Goal: Information Seeking & Learning: Learn about a topic

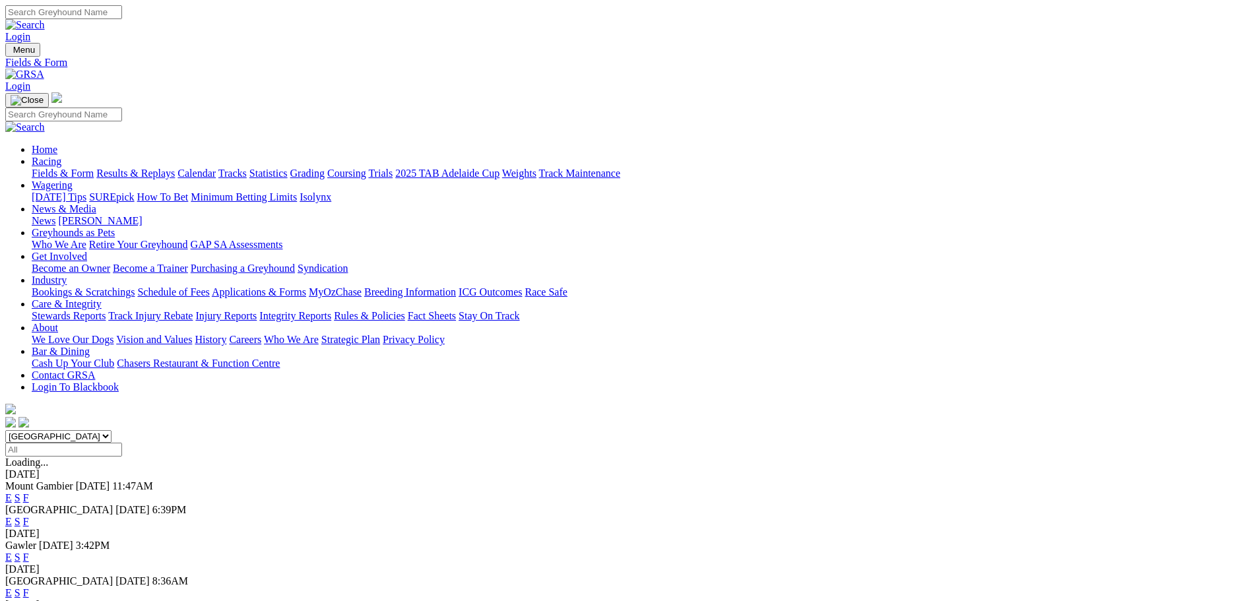
click at [29, 552] on link "F" at bounding box center [26, 557] width 6 height 11
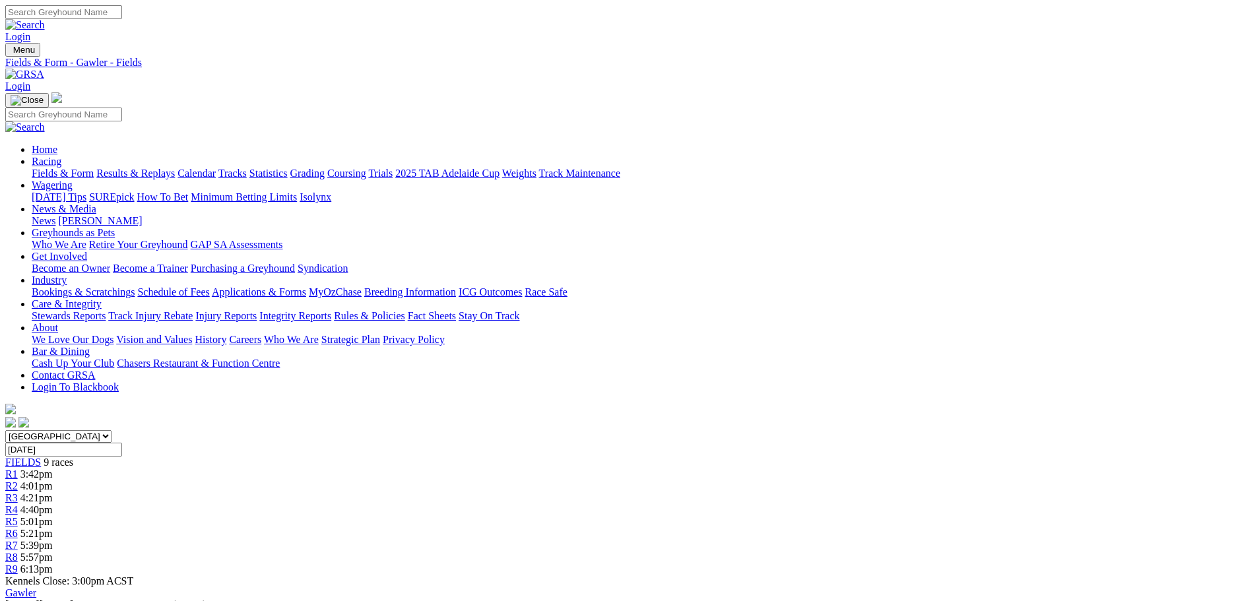
click at [94, 168] on link "Fields & Form" at bounding box center [63, 173] width 62 height 11
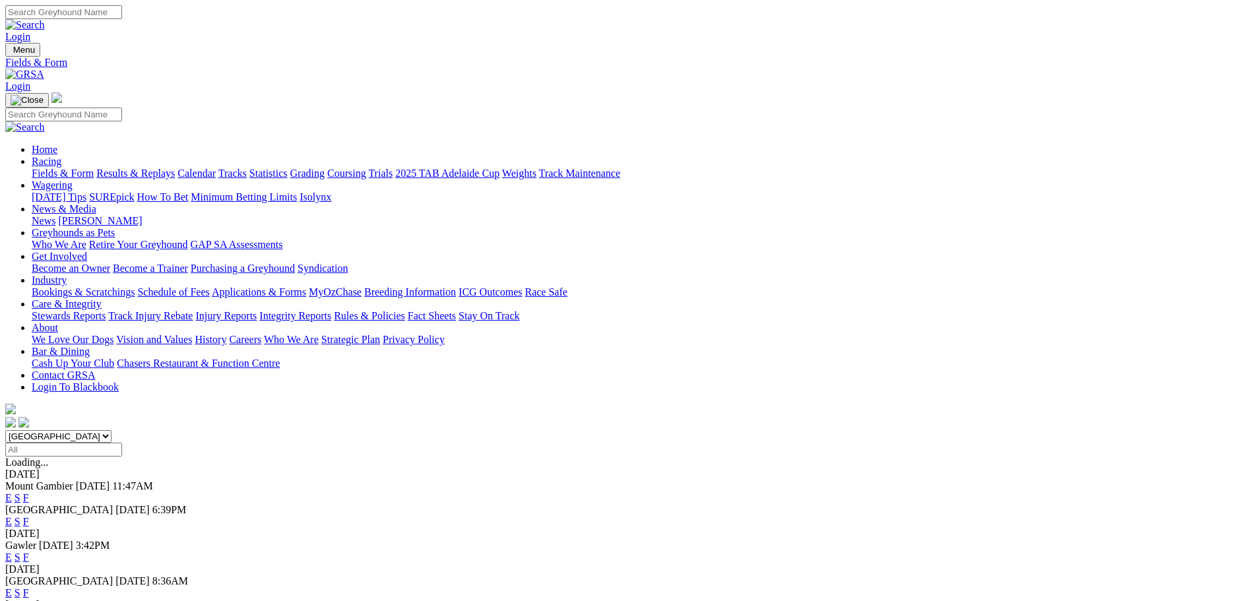
click at [29, 552] on link "F" at bounding box center [26, 557] width 6 height 11
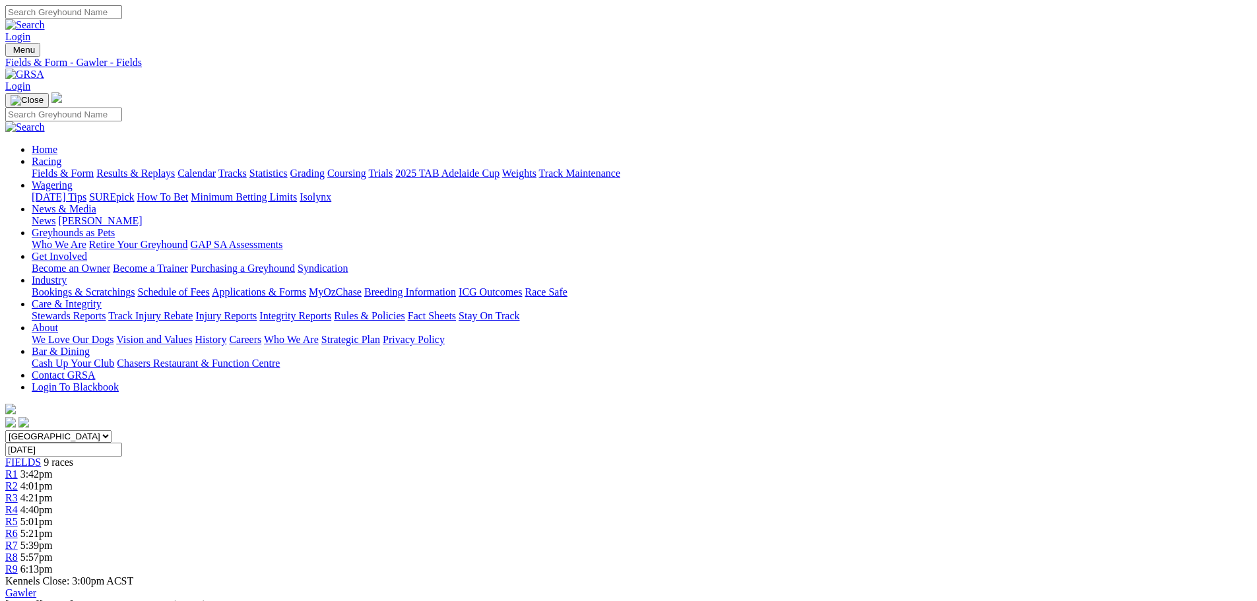
click at [94, 168] on link "Fields & Form" at bounding box center [63, 173] width 62 height 11
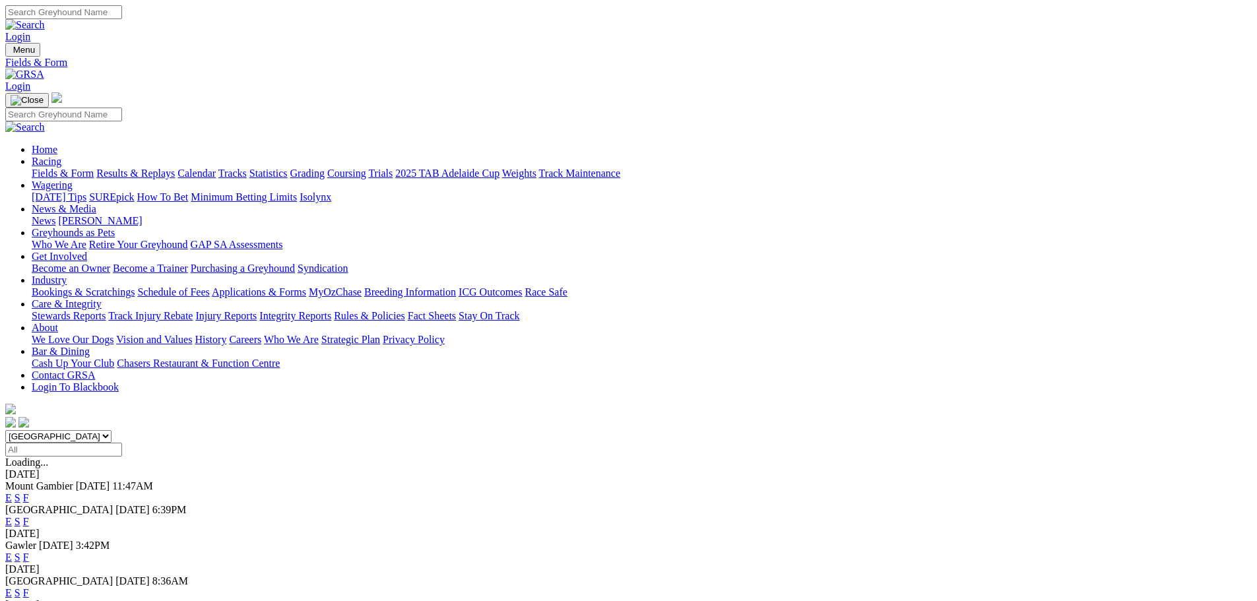
click at [12, 552] on link "E" at bounding box center [8, 557] width 7 height 11
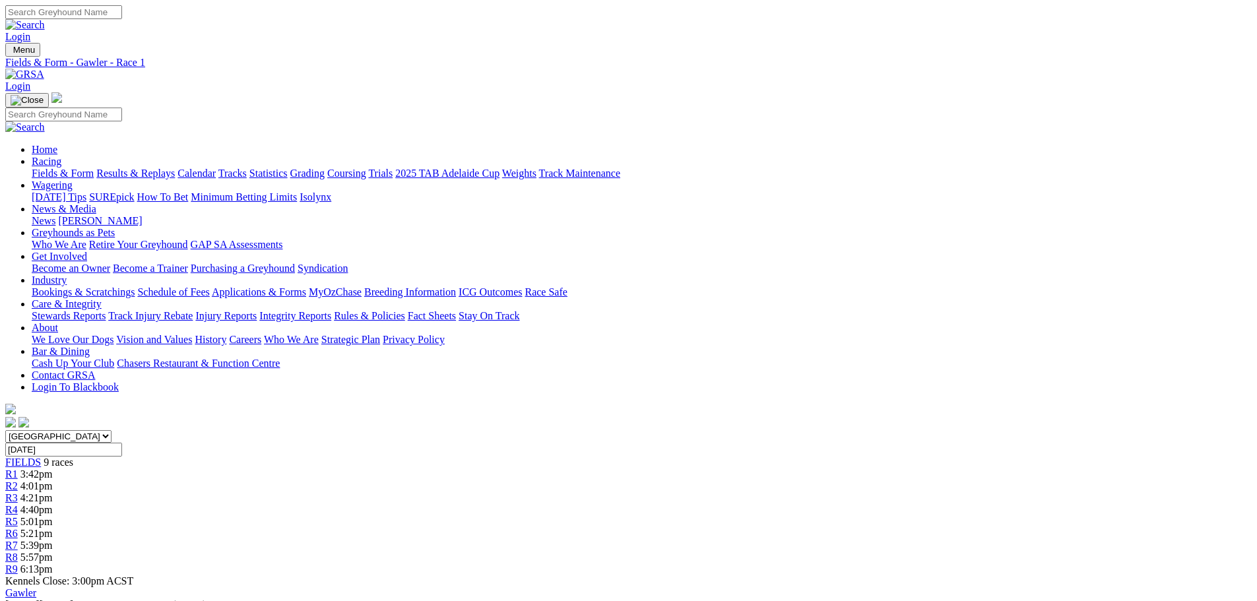
click at [921, 552] on div "R8 5:57pm" at bounding box center [628, 558] width 1247 height 12
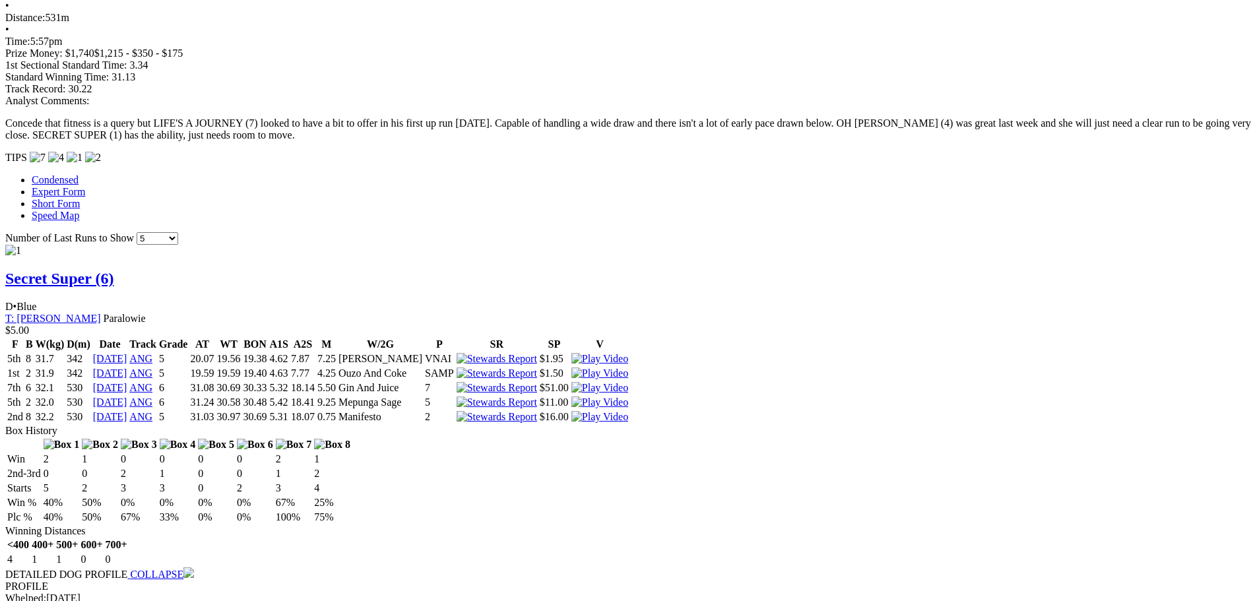
scroll to position [726, 0]
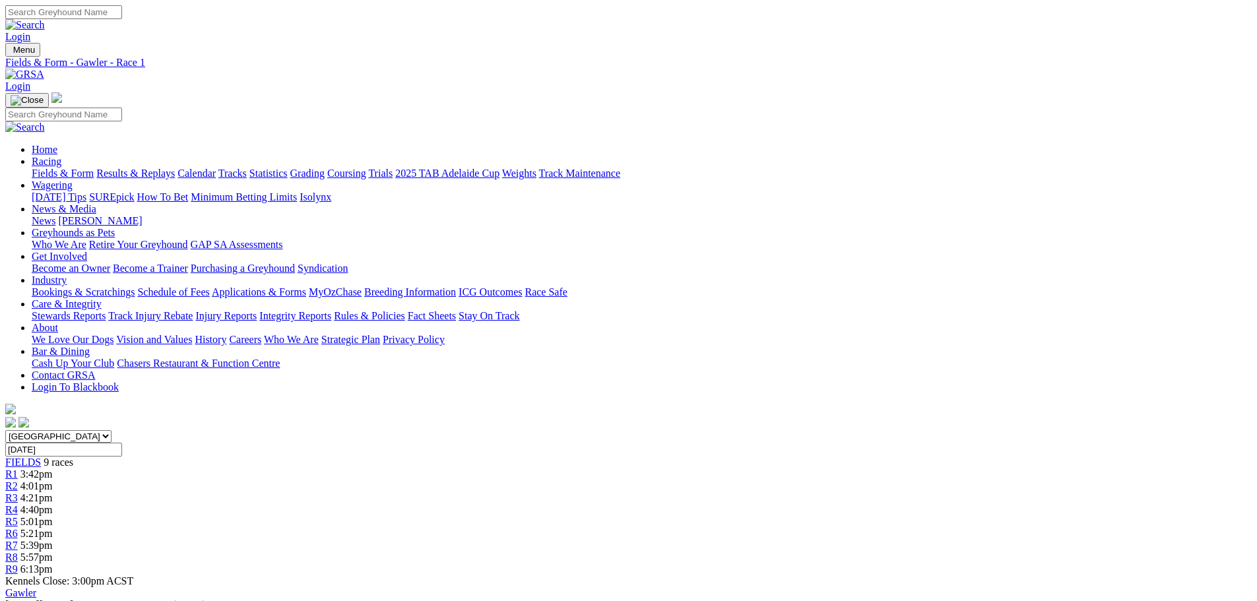
click at [94, 168] on link "Fields & Form" at bounding box center [63, 173] width 62 height 11
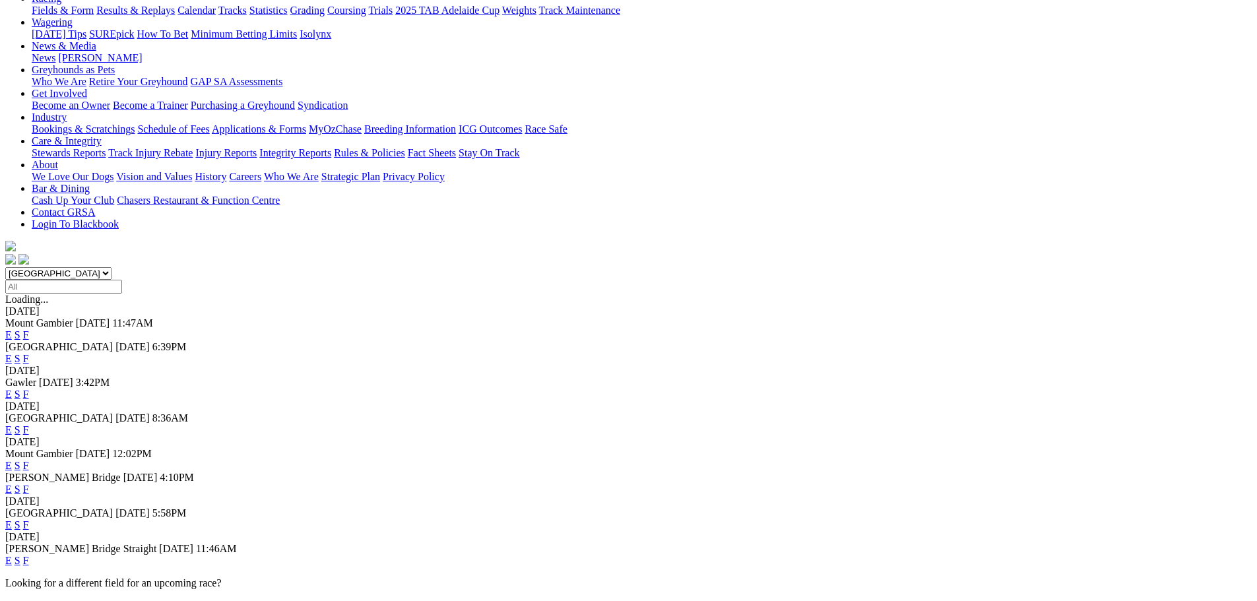
scroll to position [264, 0]
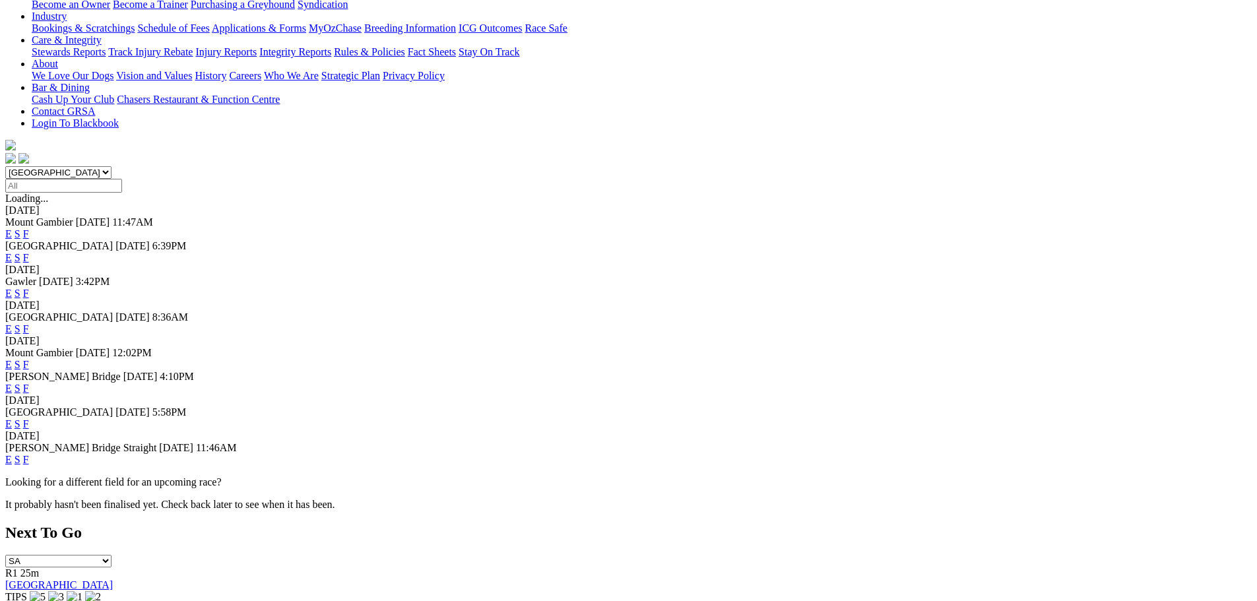
click at [29, 465] on link "F" at bounding box center [26, 459] width 6 height 11
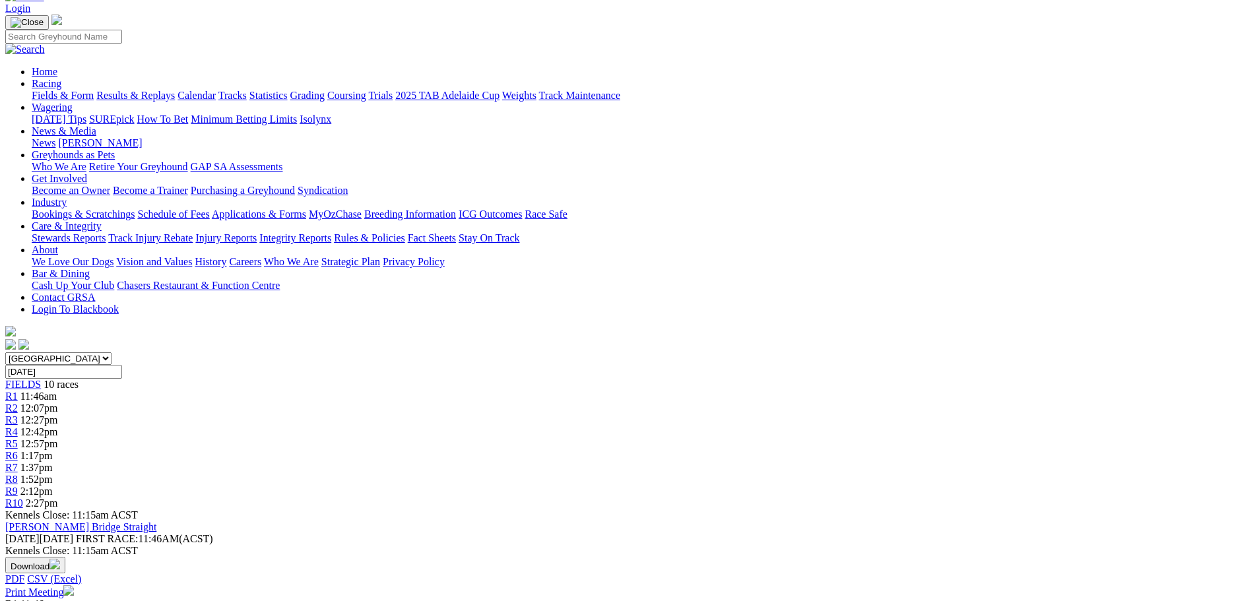
scroll to position [132, 0]
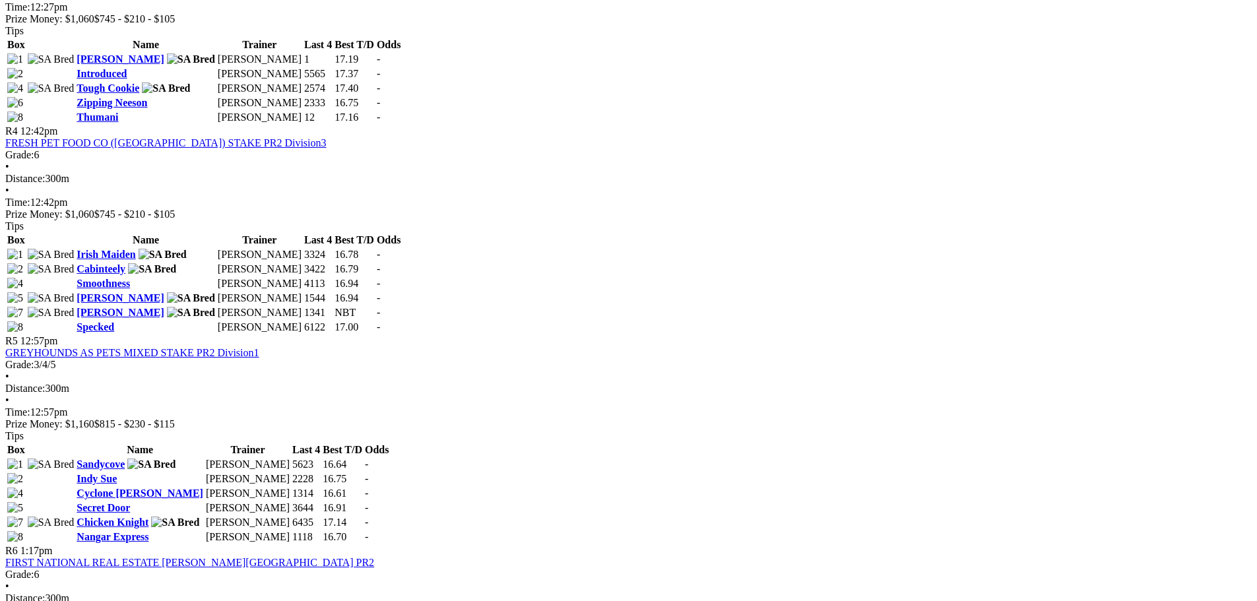
scroll to position [1122, 0]
